Goal: Transaction & Acquisition: Book appointment/travel/reservation

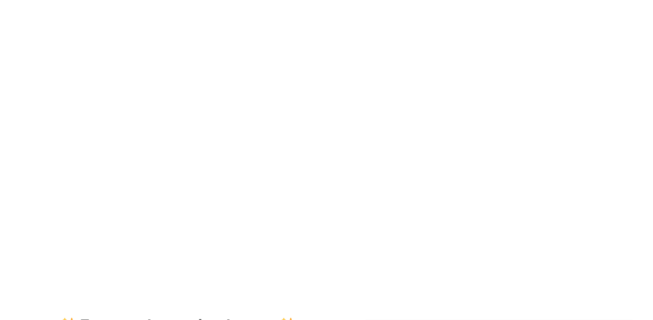
scroll to position [66, 0]
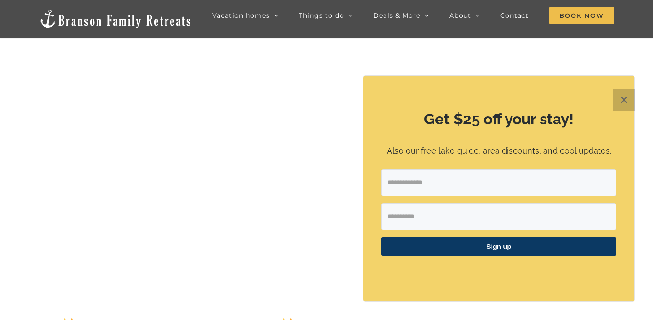
click at [624, 98] on button "✕" at bounding box center [624, 100] width 22 height 22
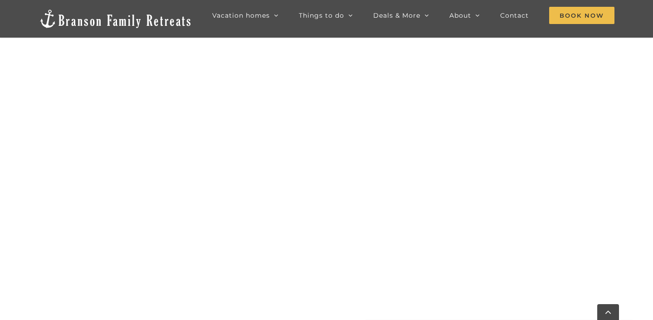
scroll to position [762, 0]
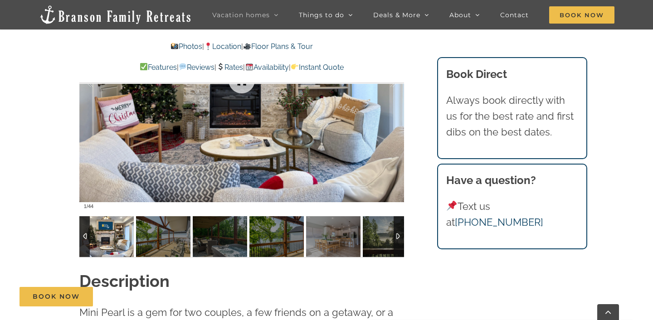
scroll to position [679, 0]
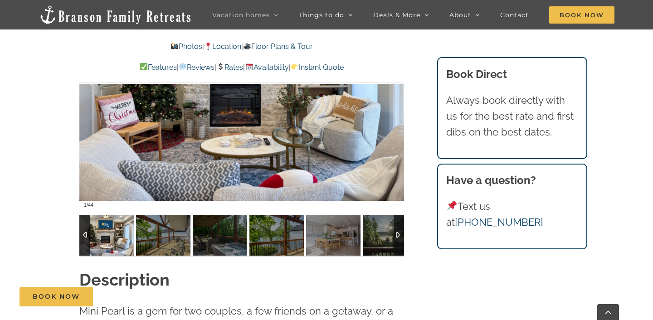
click at [102, 219] on img at bounding box center [106, 235] width 54 height 41
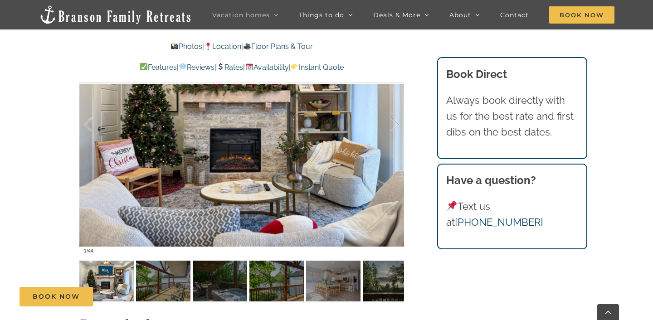
scroll to position [630, 0]
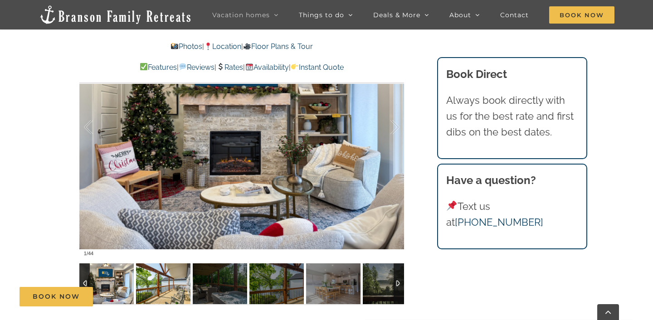
click at [178, 269] on img at bounding box center [163, 284] width 54 height 41
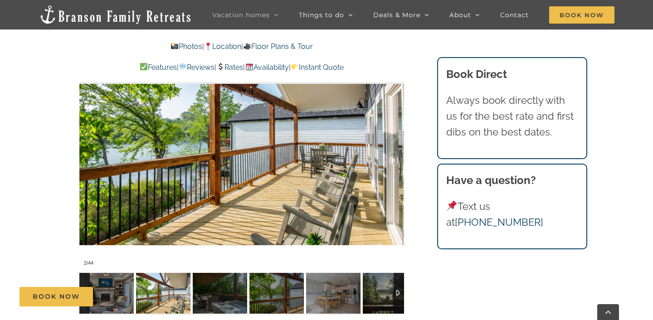
scroll to position [620, 0]
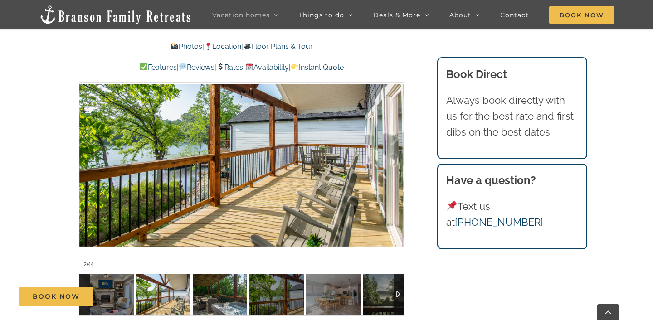
click at [213, 280] on img at bounding box center [220, 294] width 54 height 41
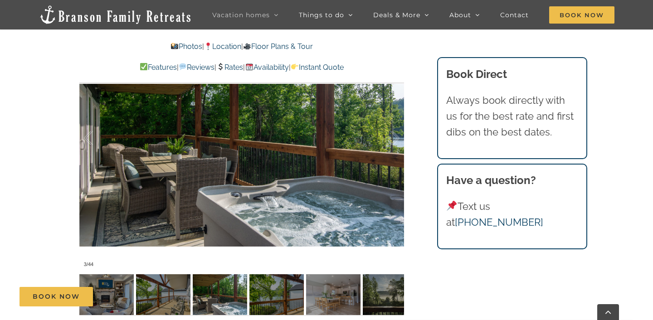
click at [268, 288] on div "Book Now" at bounding box center [334, 297] width 628 height 20
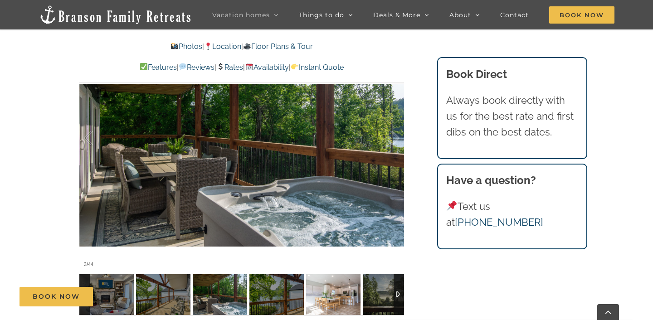
click at [328, 285] on img at bounding box center [333, 294] width 54 height 41
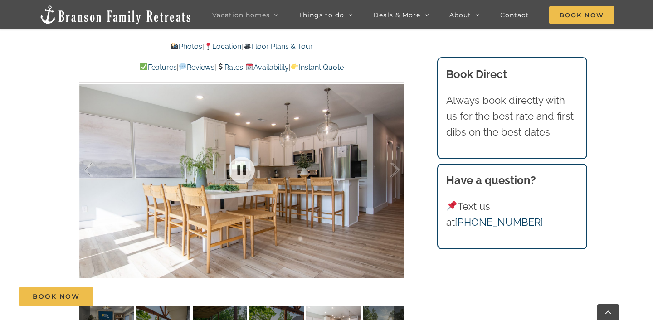
scroll to position [588, 0]
click at [381, 298] on div "Book Now" at bounding box center [334, 297] width 628 height 20
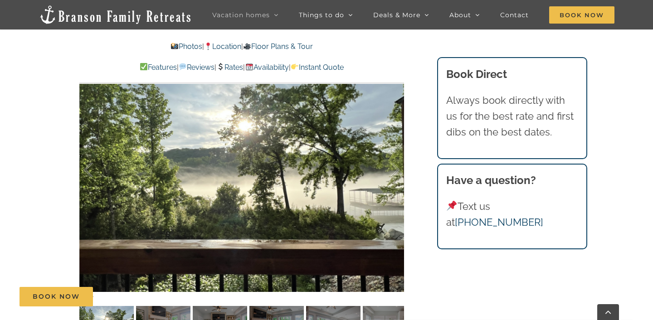
click at [165, 294] on div "Book Now" at bounding box center [334, 297] width 628 height 20
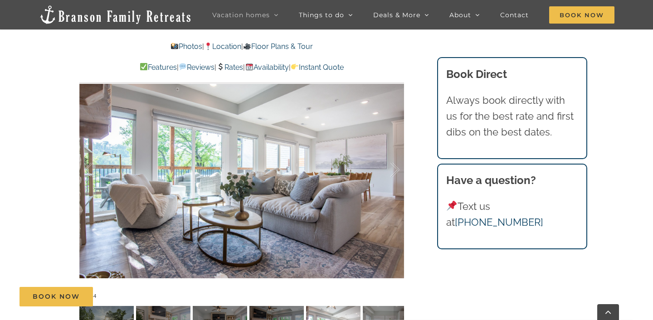
click at [379, 306] on div "Book Now" at bounding box center [334, 297] width 628 height 20
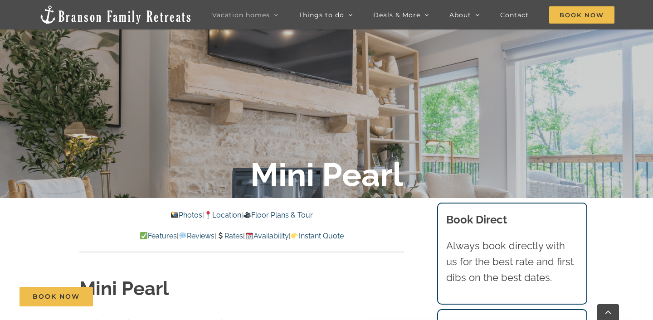
scroll to position [149, 0]
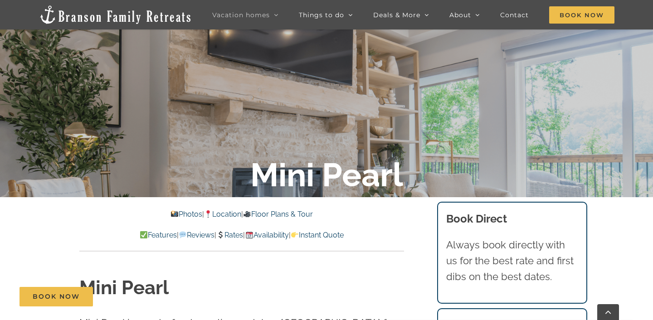
click at [230, 237] on link "Rates" at bounding box center [229, 235] width 27 height 9
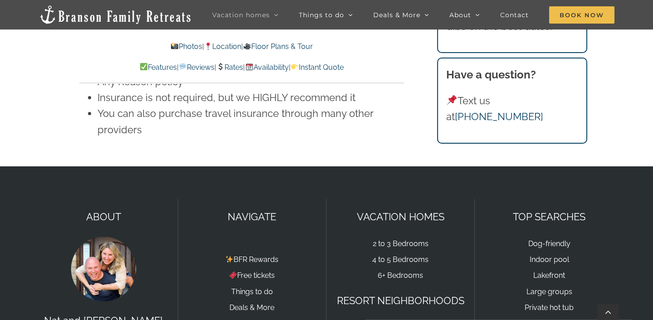
scroll to position [6101, 0]
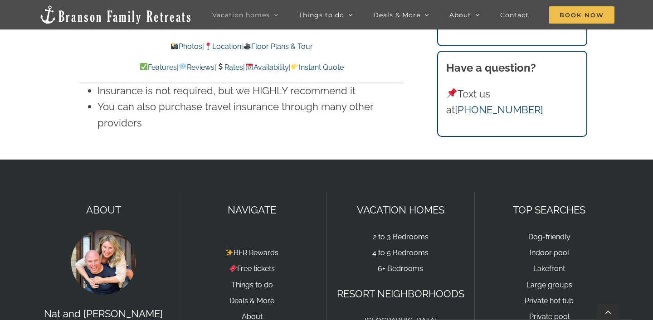
click at [109, 228] on img at bounding box center [103, 262] width 68 height 68
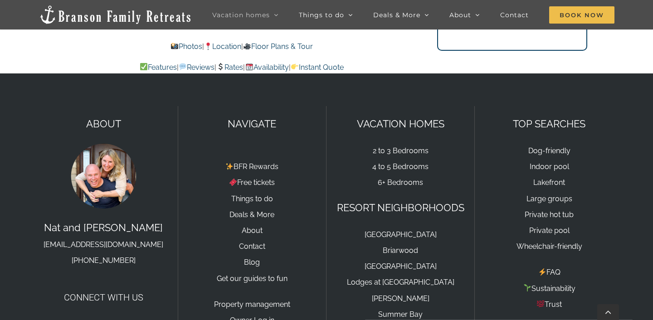
scroll to position [6186, 0]
click at [390, 263] on link "[GEOGRAPHIC_DATA]" at bounding box center [401, 267] width 72 height 9
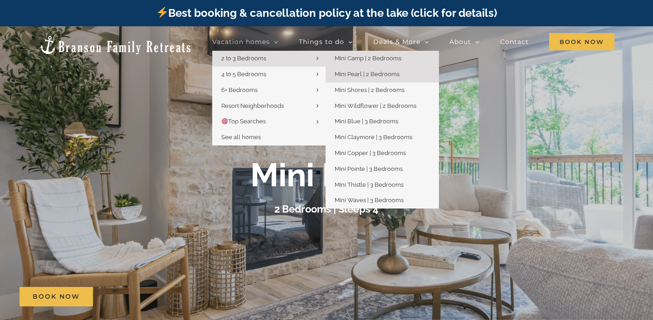
click at [373, 60] on span "Mini Camp | 2 Bedrooms" at bounding box center [368, 58] width 67 height 7
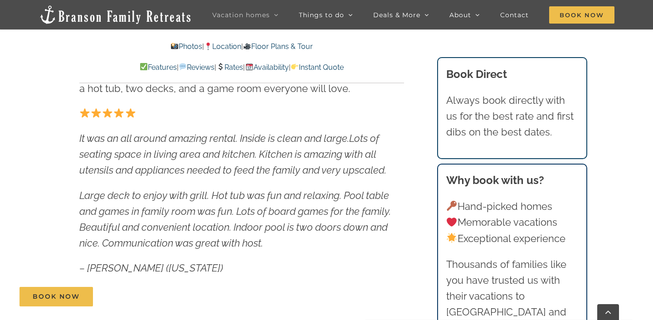
click at [170, 47] on link "Photos" at bounding box center [186, 46] width 32 height 9
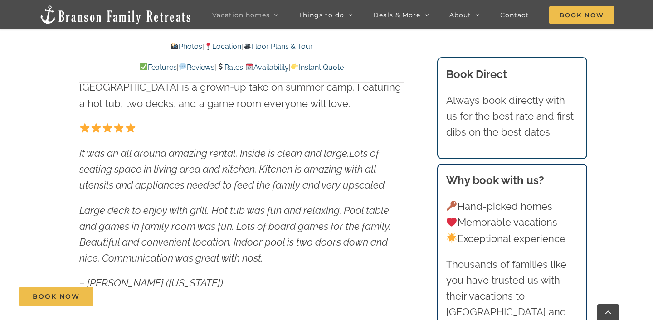
click at [171, 45] on img at bounding box center [174, 46] width 7 height 7
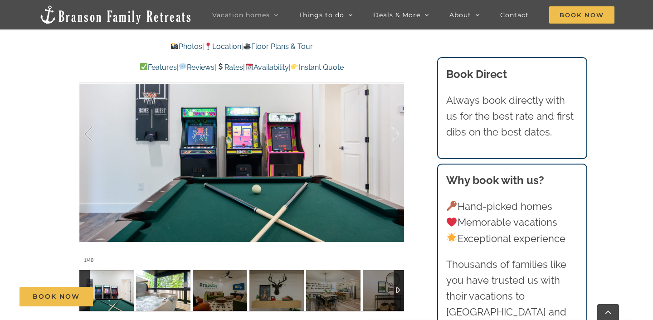
scroll to position [708, 0]
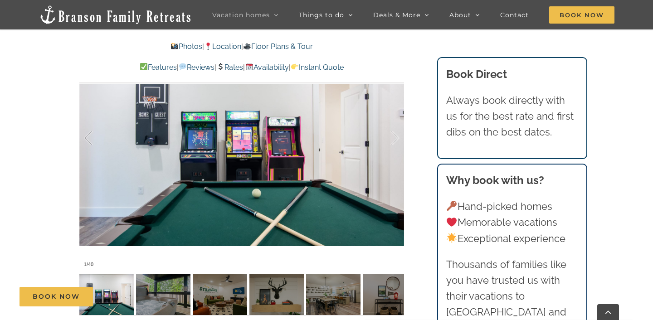
click at [166, 297] on div "Book Now" at bounding box center [334, 297] width 628 height 20
click at [392, 138] on div at bounding box center [385, 138] width 28 height 56
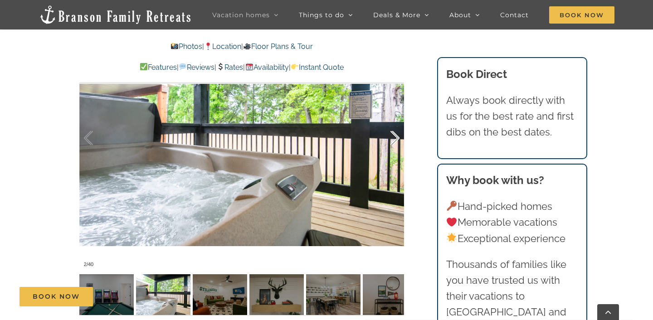
click at [392, 138] on div at bounding box center [385, 138] width 28 height 56
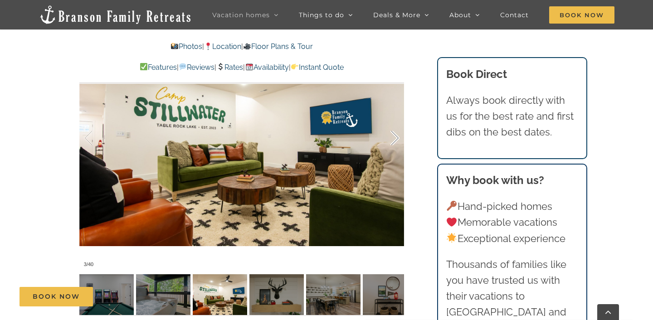
click at [392, 138] on div at bounding box center [385, 138] width 28 height 56
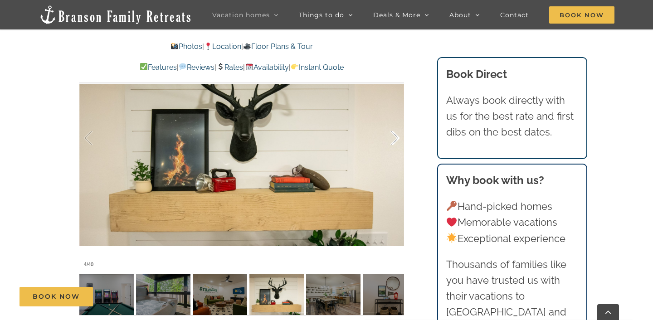
click at [392, 138] on div at bounding box center [385, 138] width 28 height 56
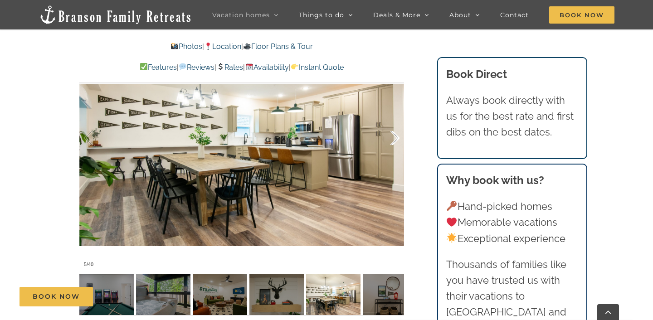
click at [392, 138] on div at bounding box center [385, 138] width 28 height 56
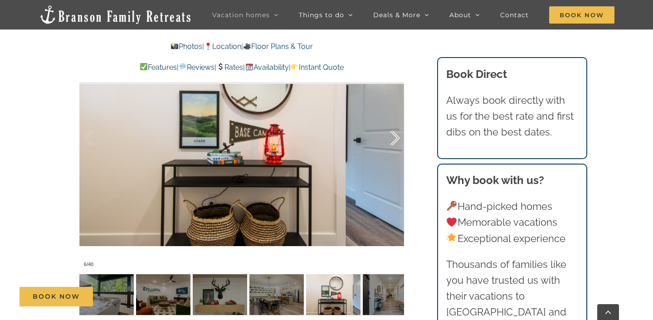
click at [392, 138] on div at bounding box center [385, 138] width 28 height 56
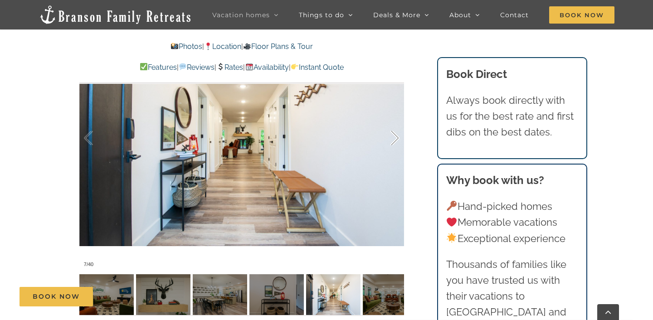
click at [392, 138] on div at bounding box center [385, 138] width 28 height 56
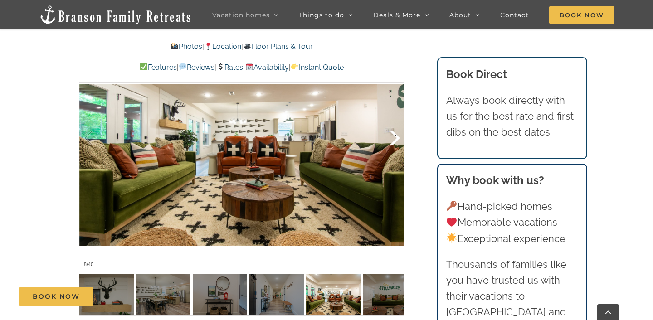
click at [392, 138] on div at bounding box center [385, 138] width 28 height 56
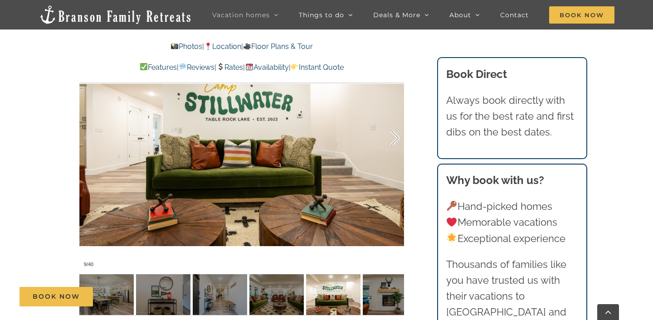
click at [392, 138] on div at bounding box center [385, 138] width 28 height 56
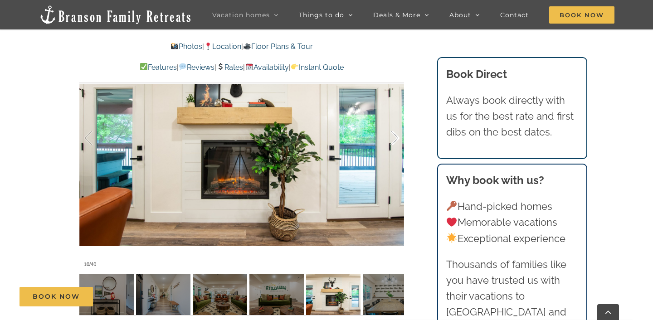
click at [392, 138] on div at bounding box center [385, 138] width 28 height 56
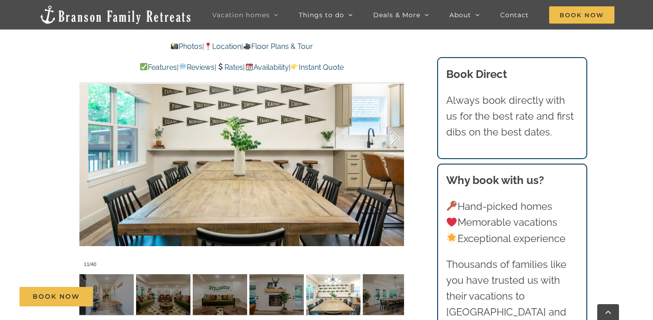
click at [392, 138] on div at bounding box center [385, 138] width 28 height 56
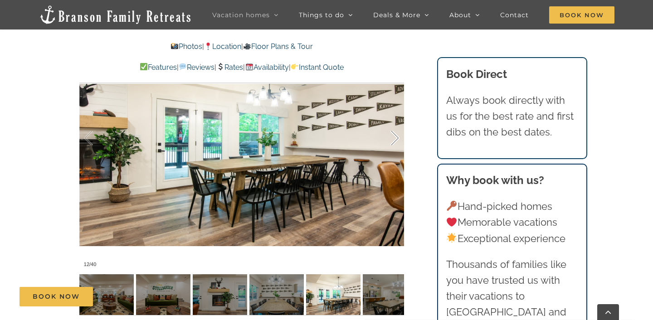
click at [392, 138] on div at bounding box center [385, 138] width 28 height 56
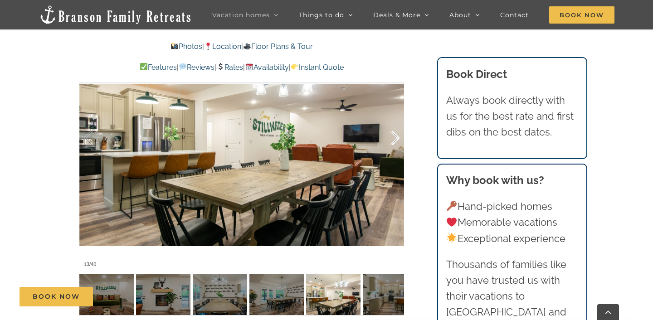
click at [392, 138] on div at bounding box center [385, 138] width 28 height 56
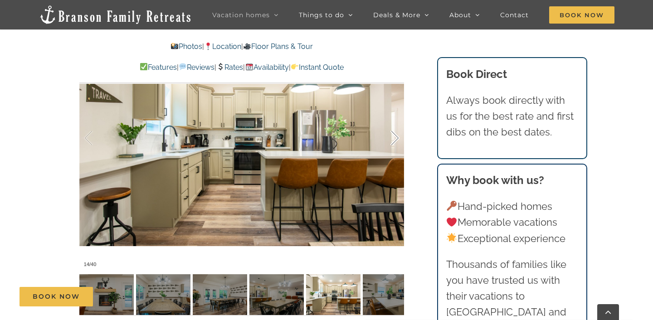
click at [392, 138] on div at bounding box center [385, 138] width 28 height 56
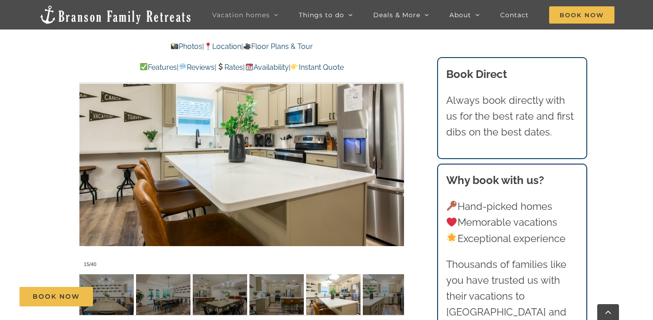
scroll to position [415, 0]
